Goal: Task Accomplishment & Management: Use online tool/utility

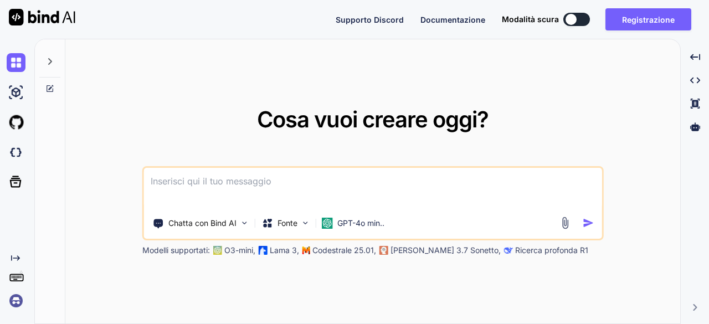
click at [214, 183] on textarea at bounding box center [373, 188] width 458 height 41
paste textarea
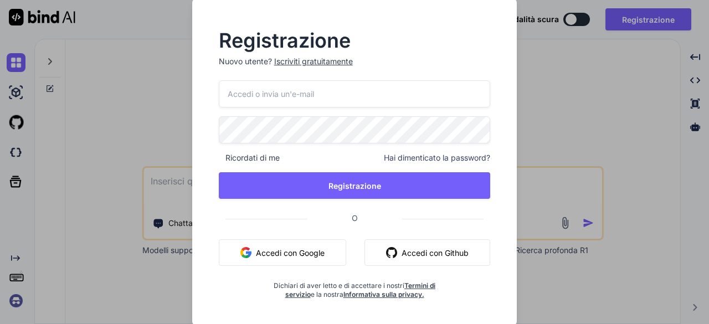
click at [317, 258] on font "Accedi con Google" at bounding box center [290, 253] width 69 height 12
click at [348, 97] on input "email" at bounding box center [355, 93] width 272 height 27
type input "d"
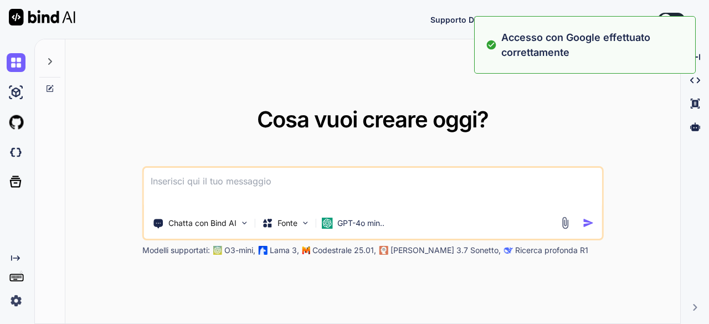
type textarea "x"
click at [233, 197] on textarea at bounding box center [373, 188] width 458 height 41
paste textarea "Un cliente che mi ha chiesto una preventivo mi ha mandato il codice degli artic…"
type textarea "Un cliente che mi ha chiesto una preventivo mi ha mandato il codice degli artic…"
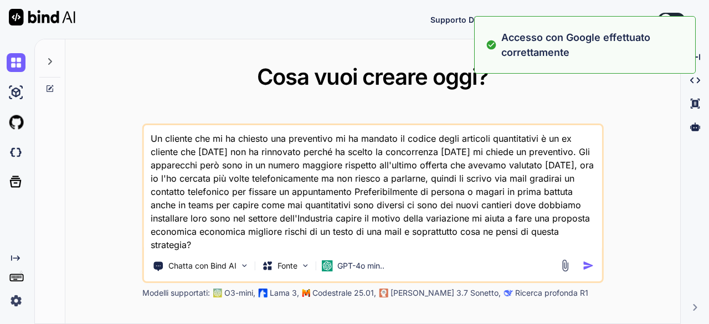
type textarea "x"
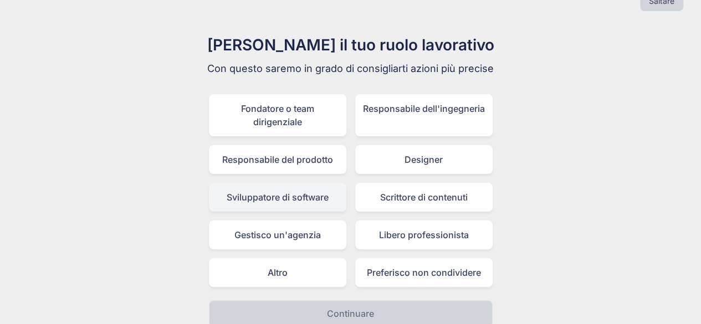
scroll to position [38, 0]
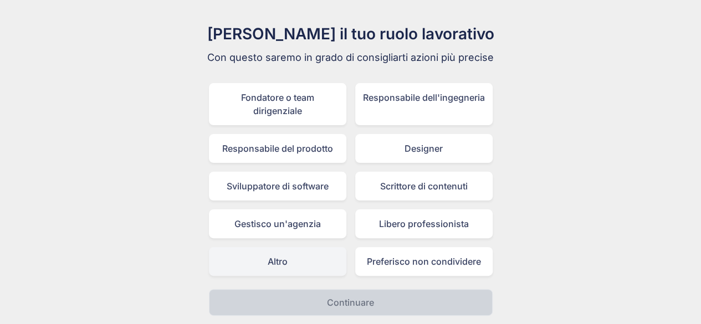
click at [315, 259] on div "Altro" at bounding box center [277, 261] width 137 height 29
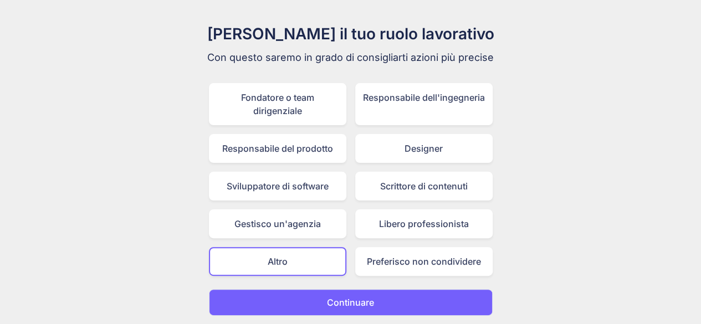
click at [320, 310] on button "Continuare" at bounding box center [351, 302] width 284 height 27
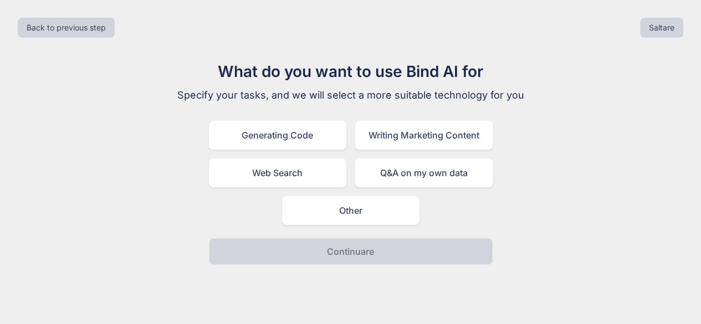
scroll to position [0, 0]
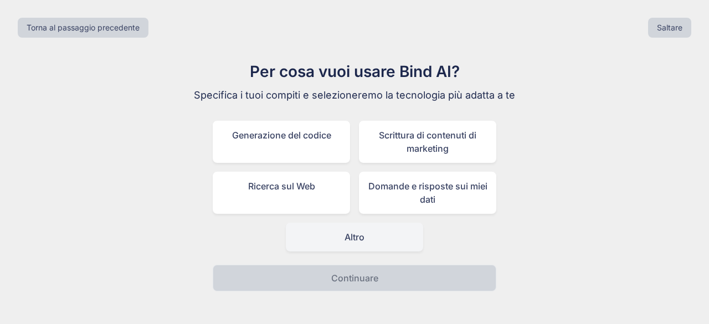
click at [379, 250] on div "Altro" at bounding box center [354, 237] width 137 height 29
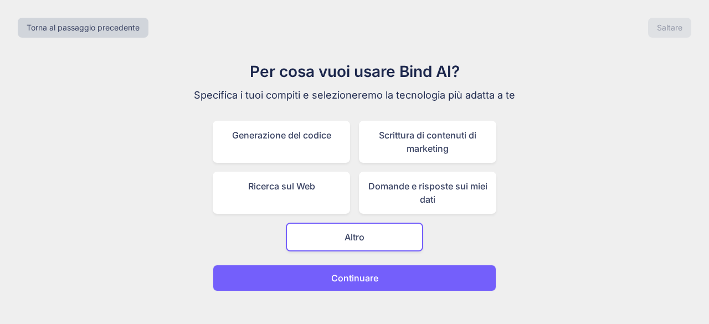
click at [378, 284] on button "Continuare" at bounding box center [355, 278] width 284 height 27
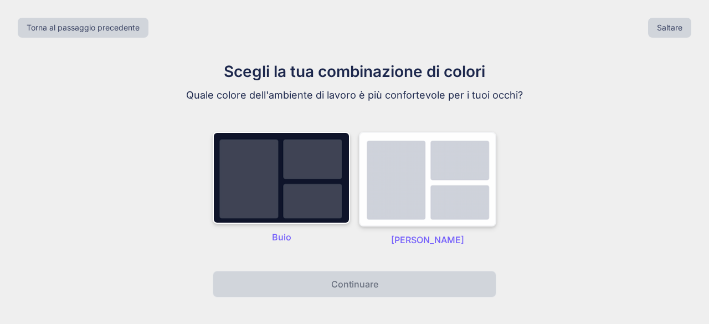
click at [414, 183] on img at bounding box center [427, 179] width 137 height 95
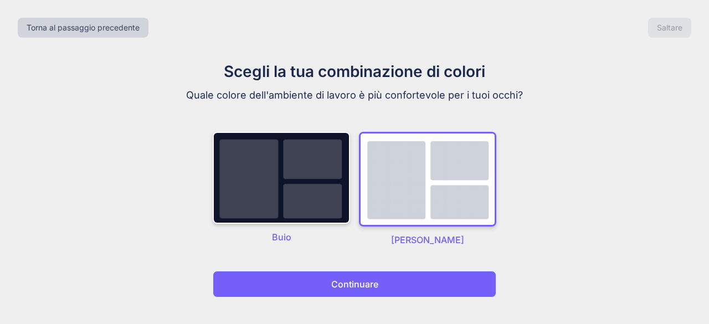
click at [413, 282] on button "Continuare" at bounding box center [355, 284] width 284 height 27
click at [341, 281] on font "Continuare" at bounding box center [354, 284] width 47 height 11
click at [452, 274] on button "Continuare" at bounding box center [355, 284] width 284 height 27
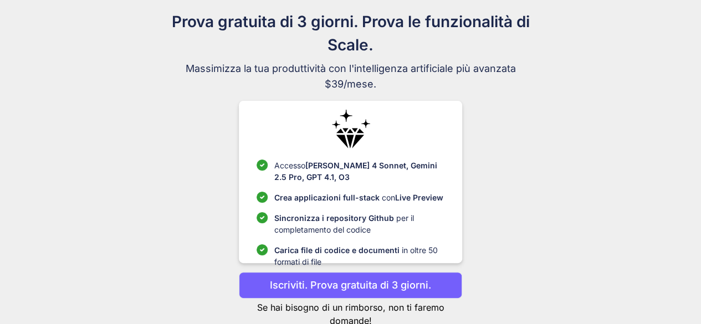
scroll to position [84, 0]
